Goal: Information Seeking & Learning: Stay updated

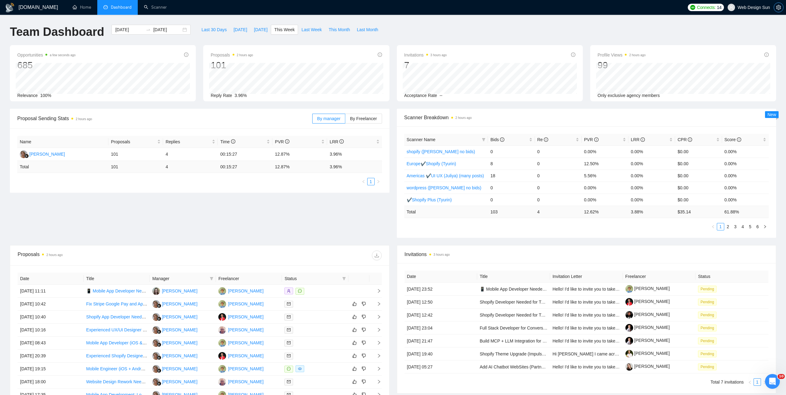
click at [777, 9] on icon "setting" at bounding box center [778, 7] width 5 height 5
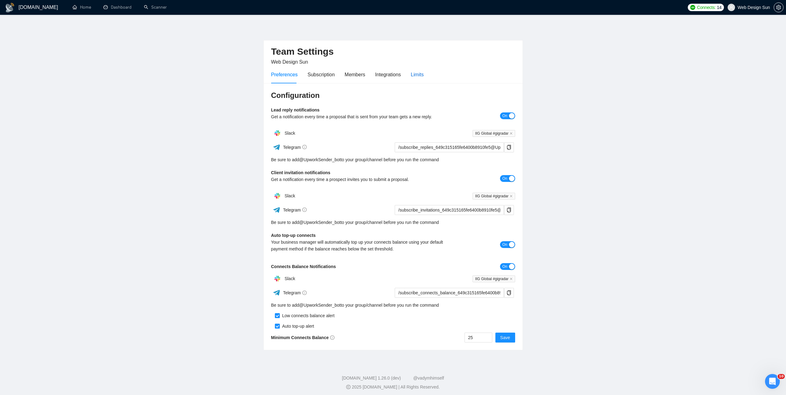
click at [418, 78] on div "Limits" at bounding box center [417, 75] width 13 height 8
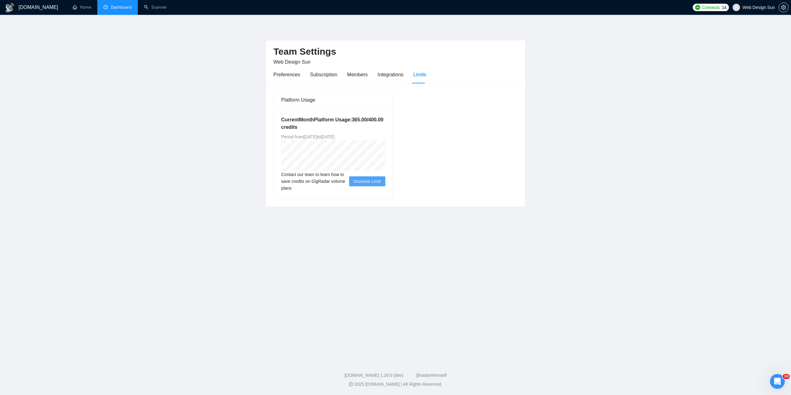
click at [118, 10] on link "Dashboard" at bounding box center [118, 7] width 28 height 5
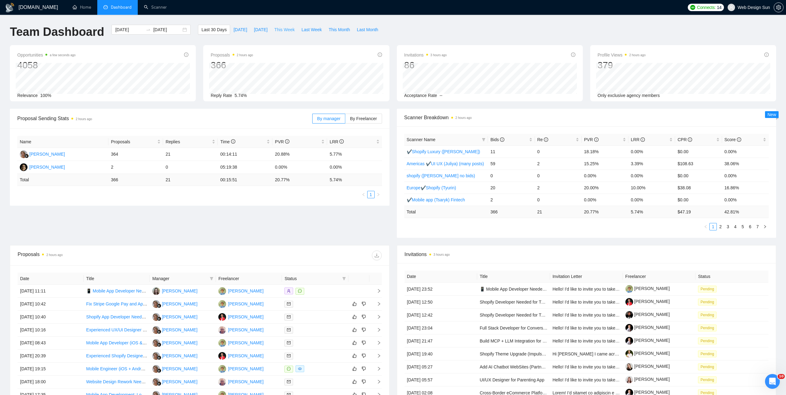
click at [284, 30] on span "This Week" at bounding box center [284, 29] width 20 height 7
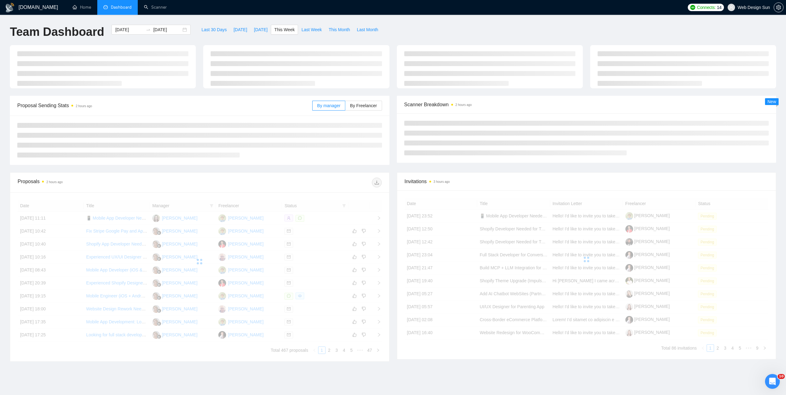
type input "[DATE]"
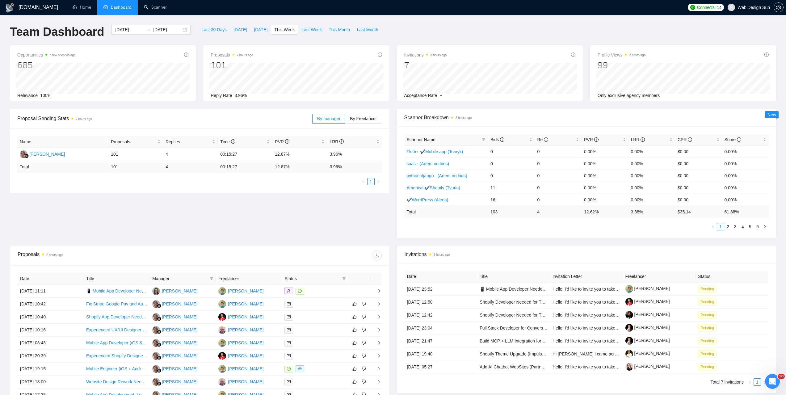
scroll to position [95, 0]
